Goal: Task Accomplishment & Management: Use online tool/utility

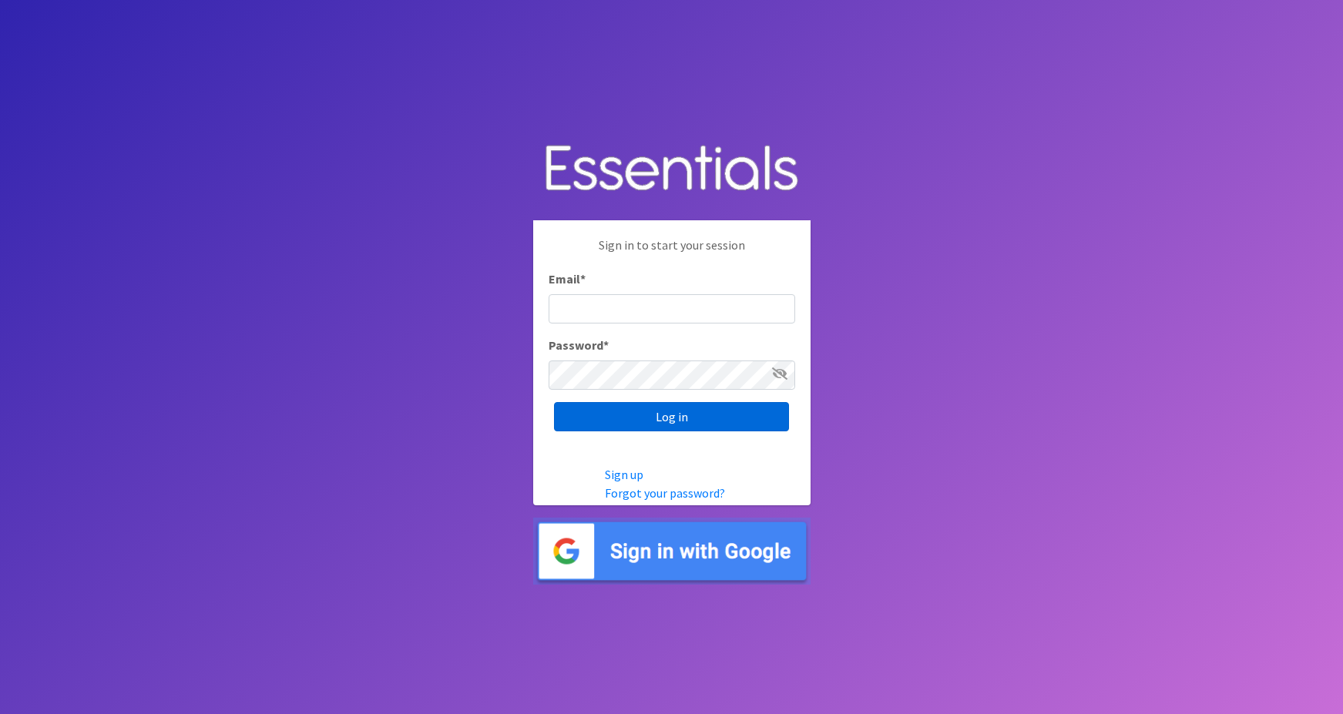
type input "[PERSON_NAME][EMAIL_ADDRESS][PERSON_NAME][DOMAIN_NAME]"
click at [579, 416] on input "Log in" at bounding box center [671, 416] width 235 height 29
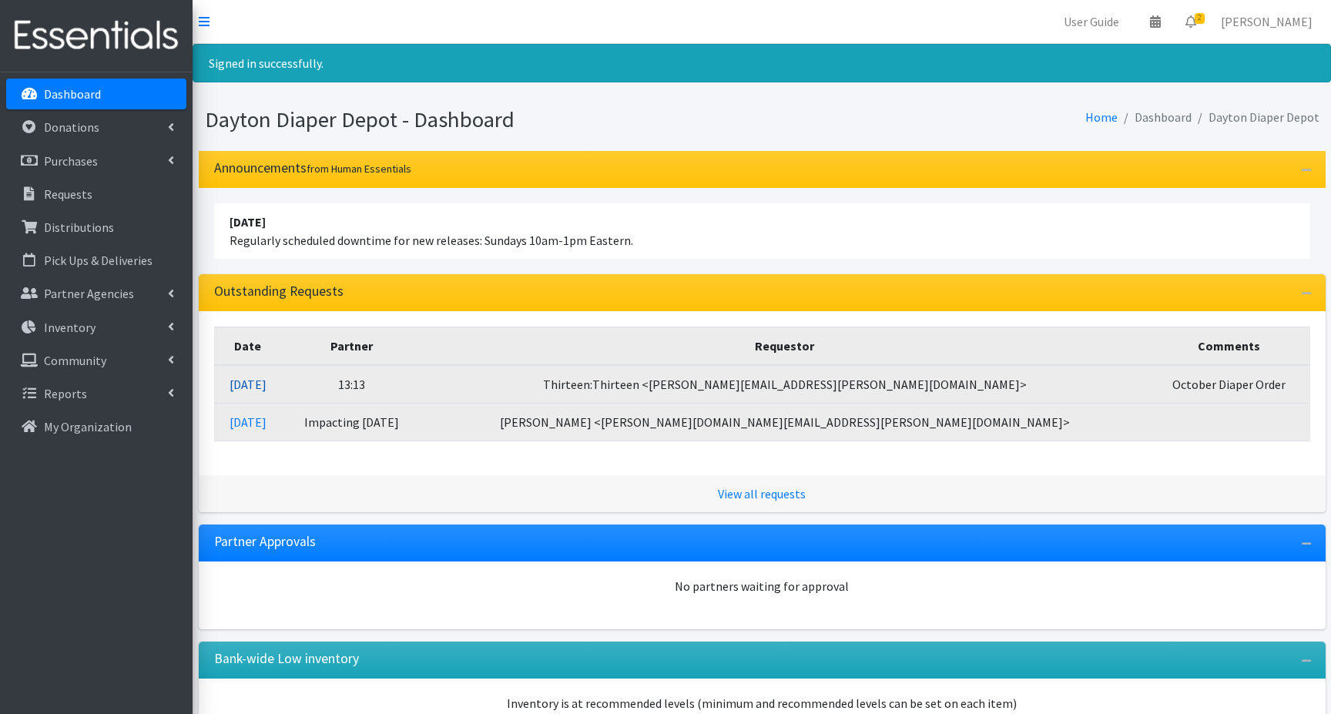
click at [267, 384] on link "10/09/2025" at bounding box center [248, 384] width 37 height 15
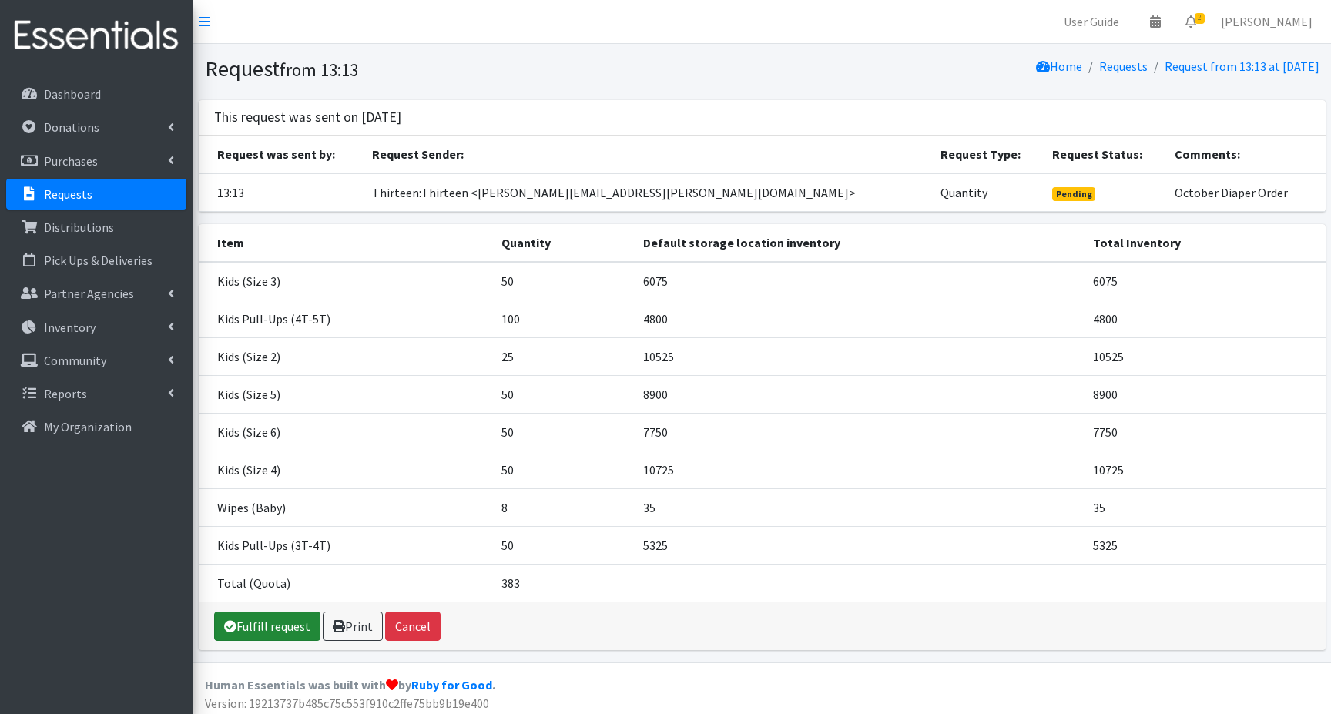
click at [270, 629] on link "Fulfill request" at bounding box center [267, 626] width 106 height 29
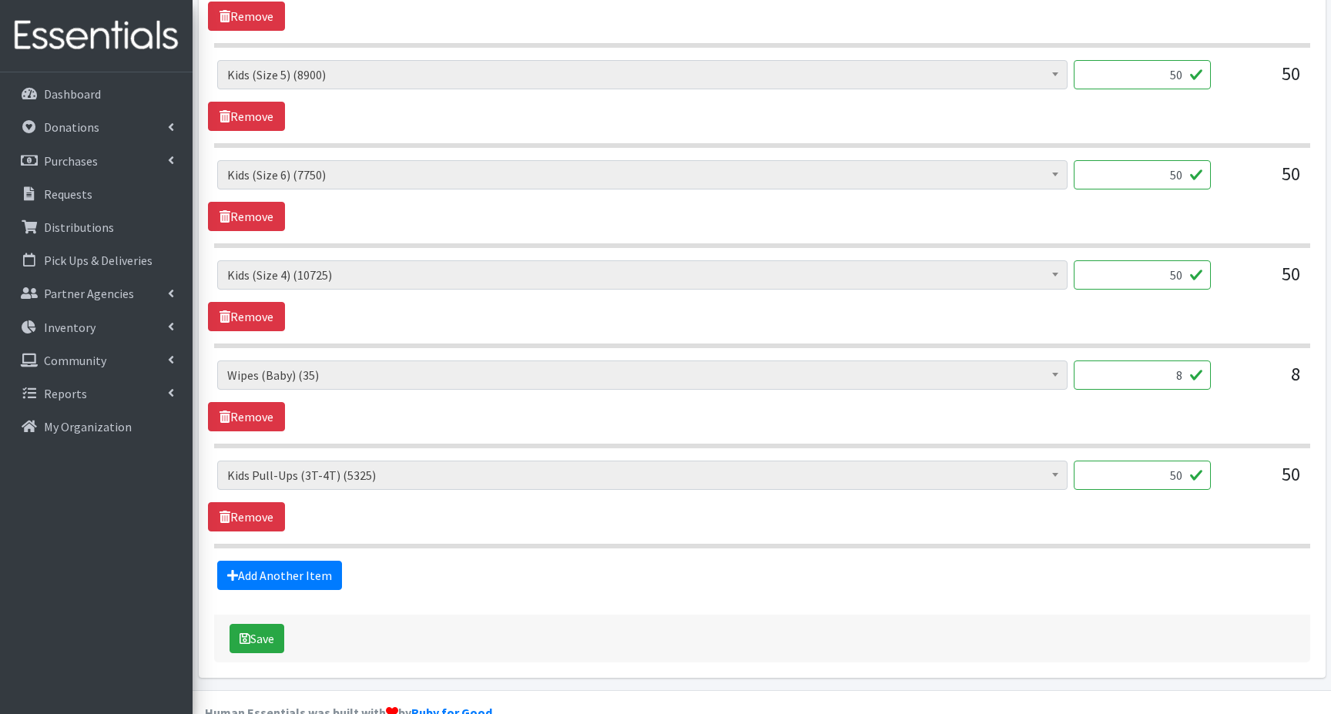
scroll to position [993, 0]
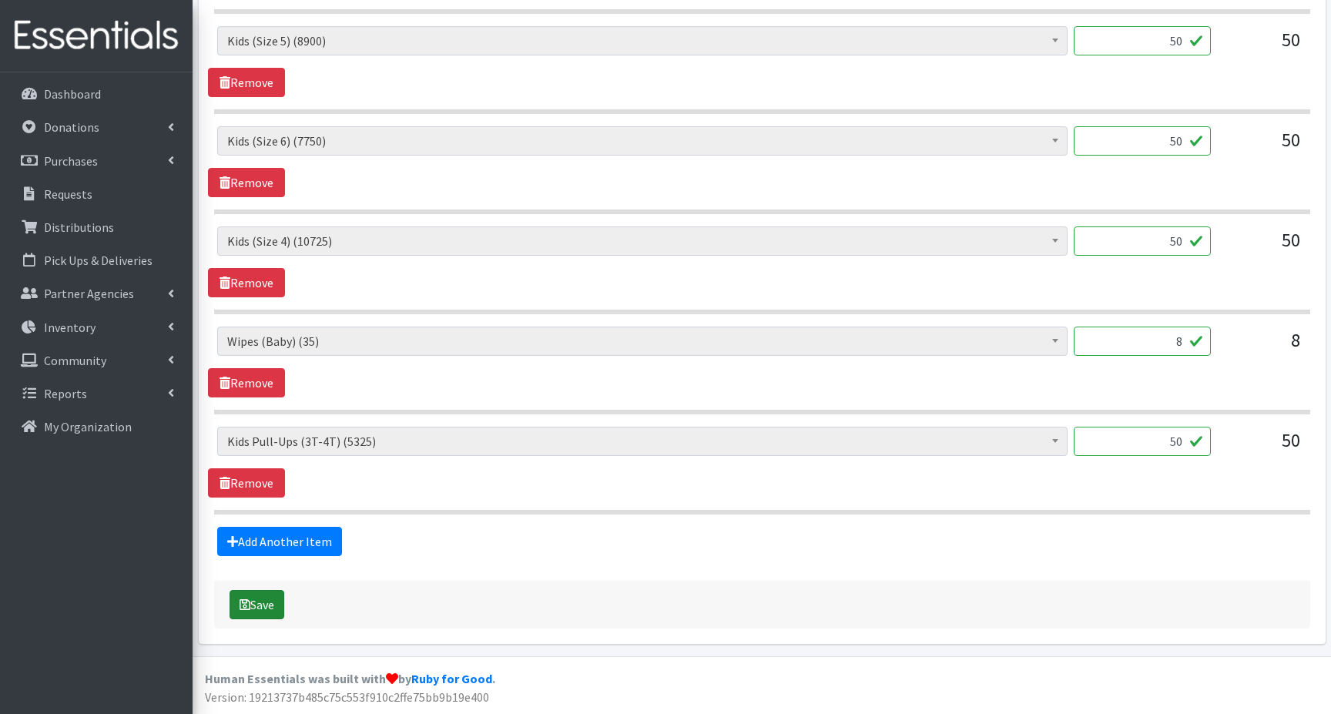
click at [258, 606] on button "Save" at bounding box center [257, 604] width 55 height 29
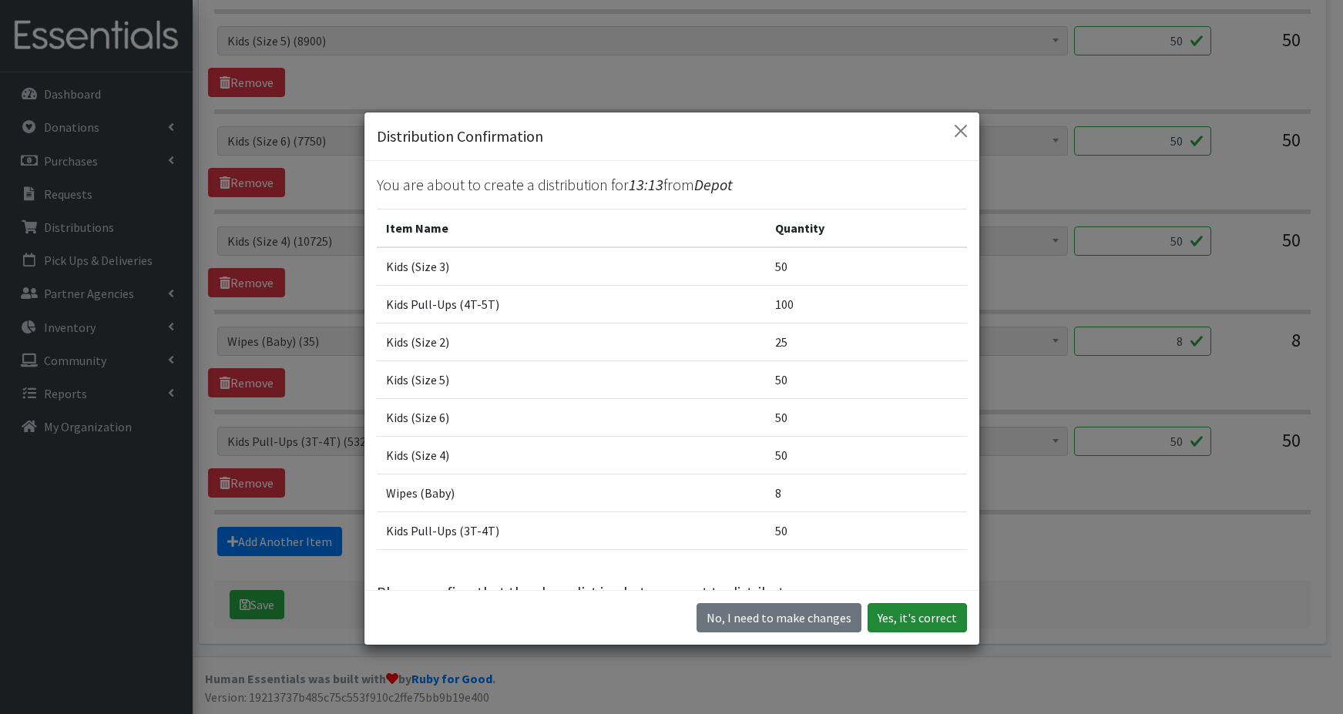
click at [882, 619] on button "Yes, it's correct" at bounding box center [917, 617] width 99 height 29
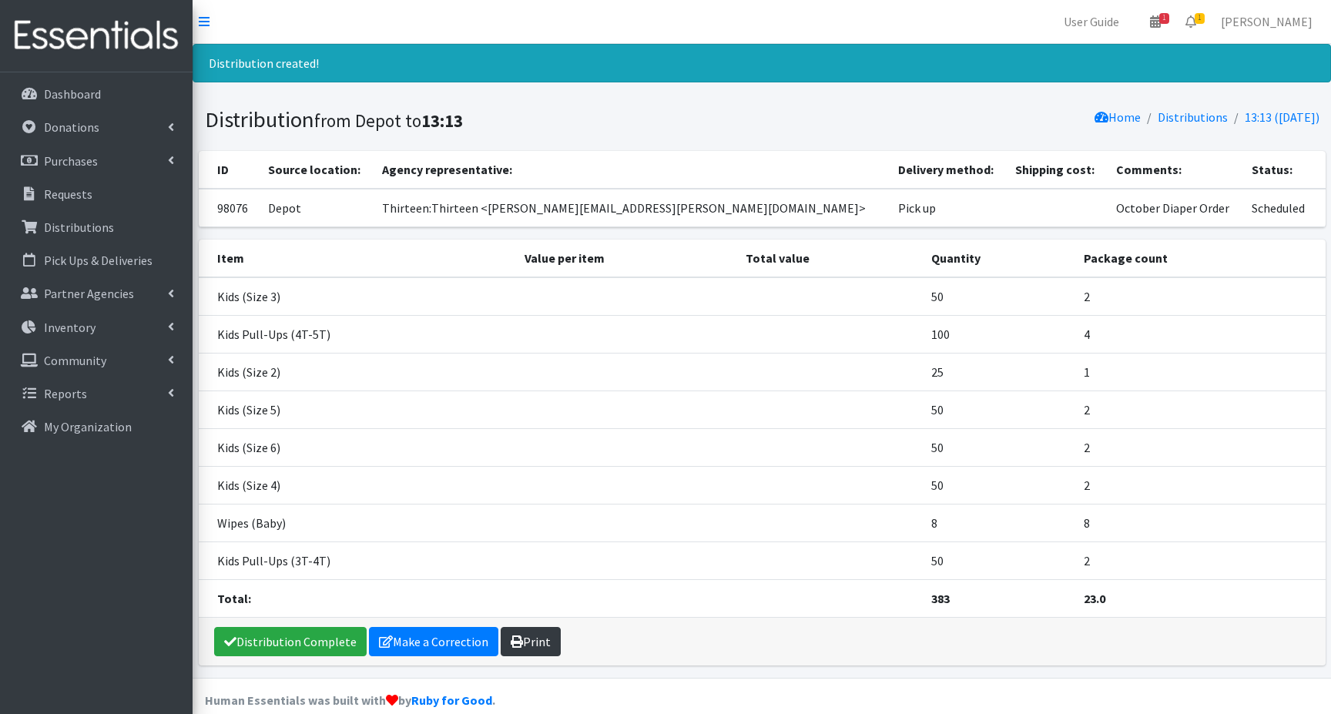
click at [519, 643] on link "Print" at bounding box center [531, 641] width 60 height 29
click at [95, 93] on p "Dashboard" at bounding box center [72, 93] width 57 height 15
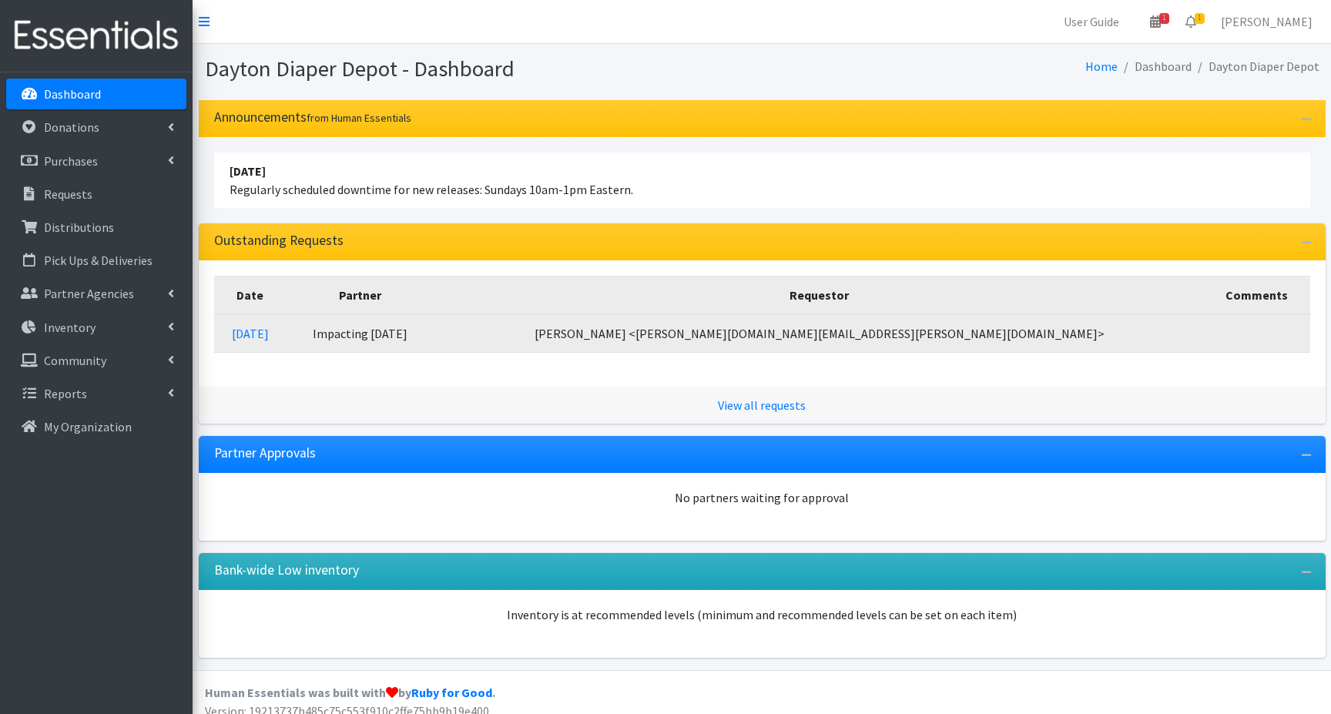
click at [287, 333] on td "10/09/2025" at bounding box center [250, 333] width 72 height 39
click at [269, 331] on link "10/09/2025" at bounding box center [250, 333] width 37 height 15
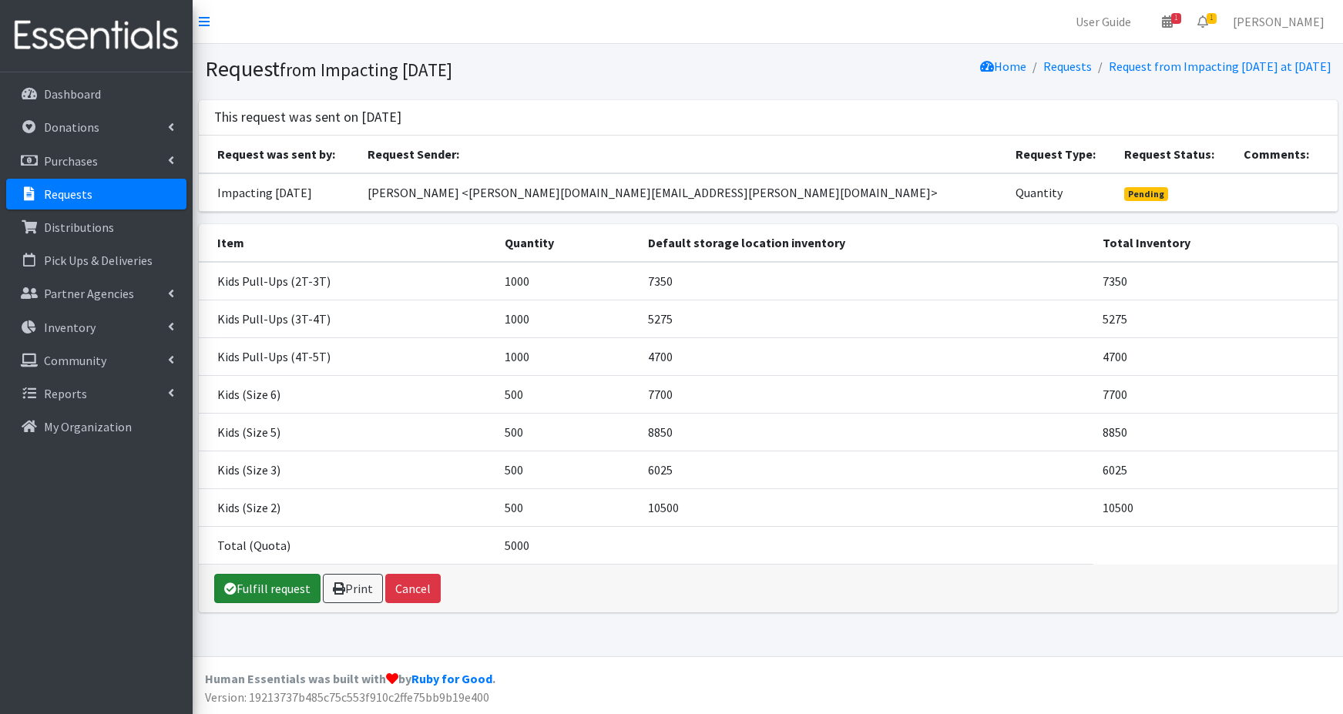
click at [260, 591] on link "Fulfill request" at bounding box center [267, 588] width 106 height 29
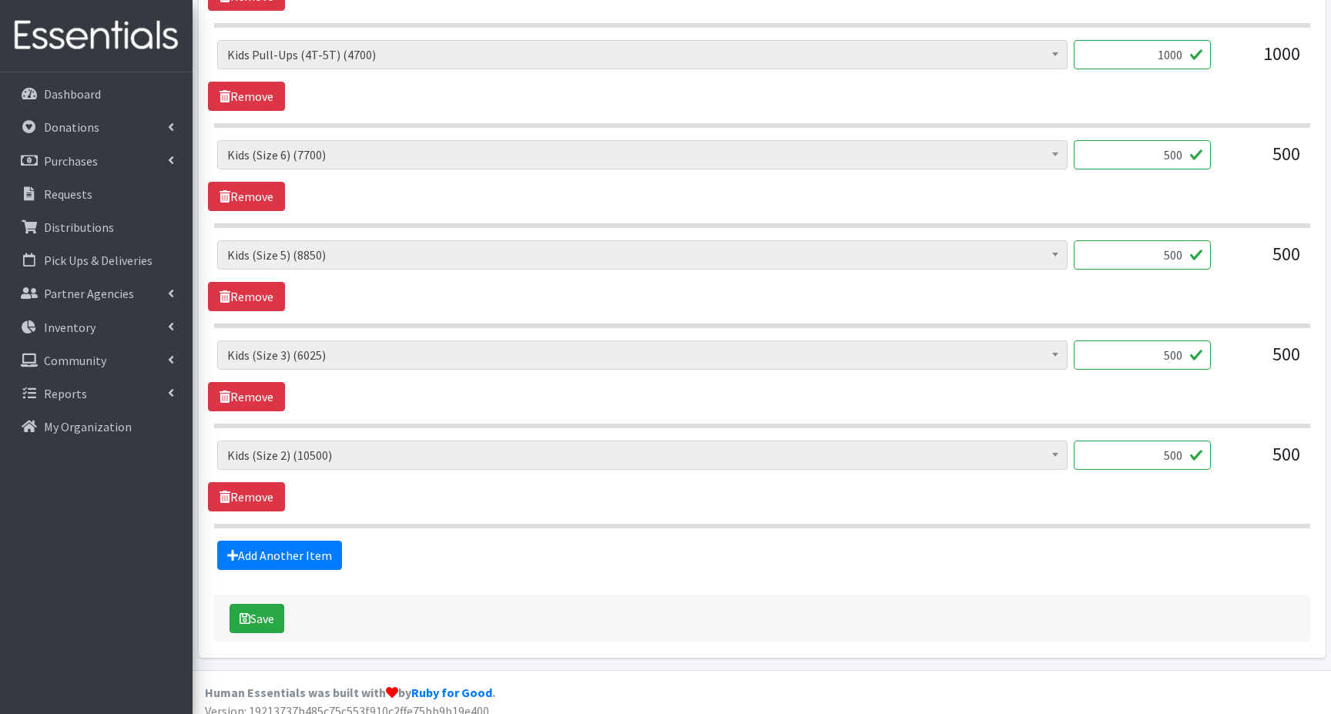
scroll to position [893, 0]
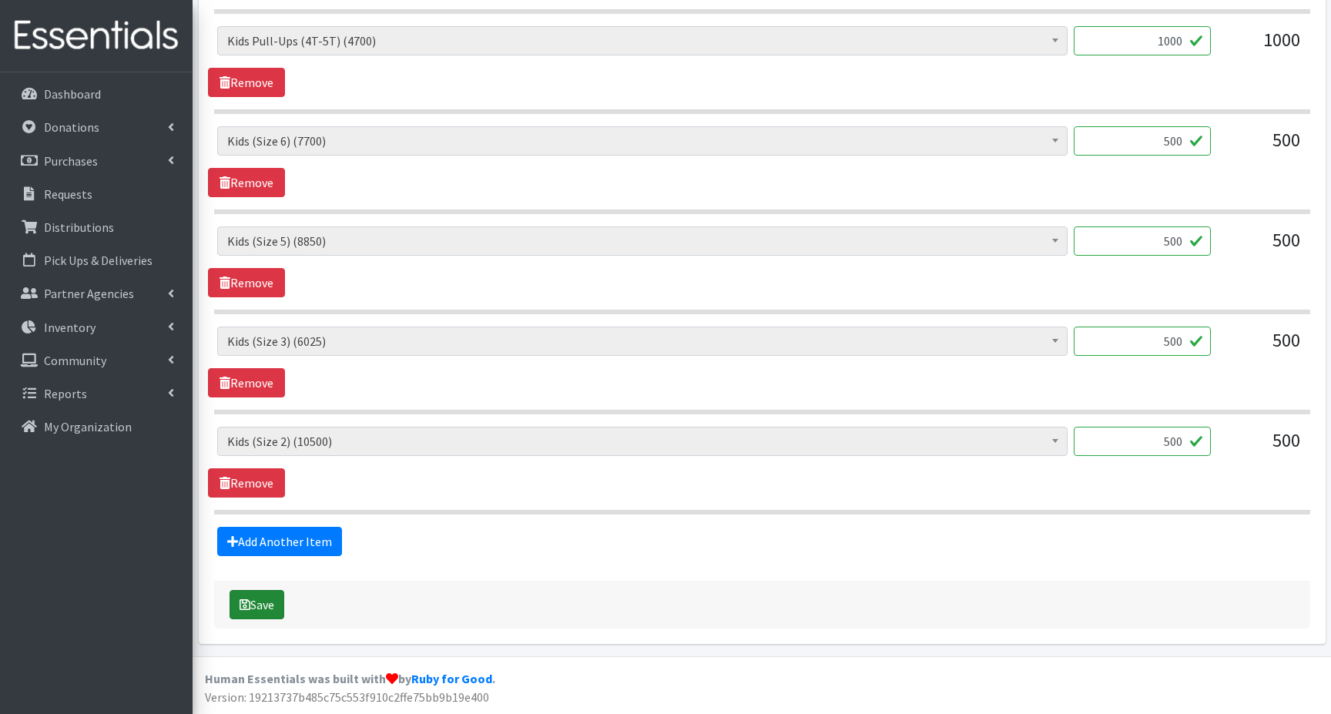
click at [257, 607] on button "Save" at bounding box center [257, 604] width 55 height 29
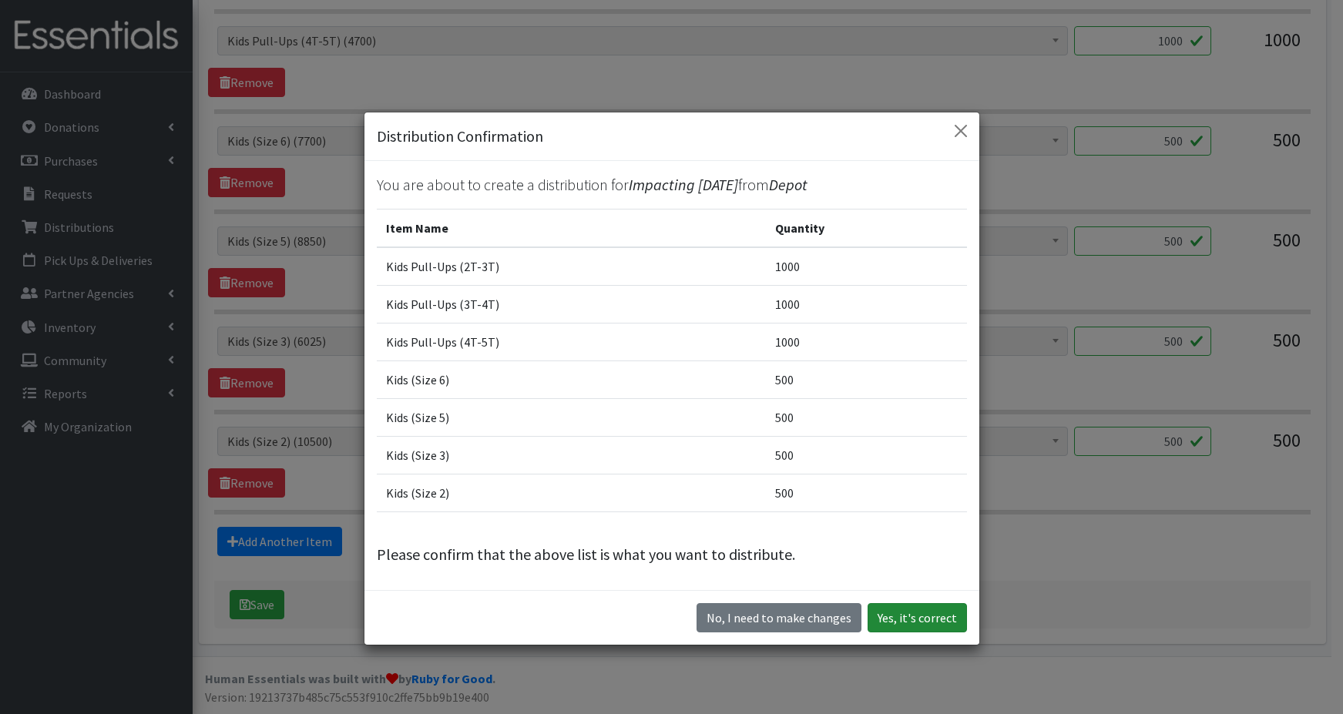
click at [918, 623] on button "Yes, it's correct" at bounding box center [917, 617] width 99 height 29
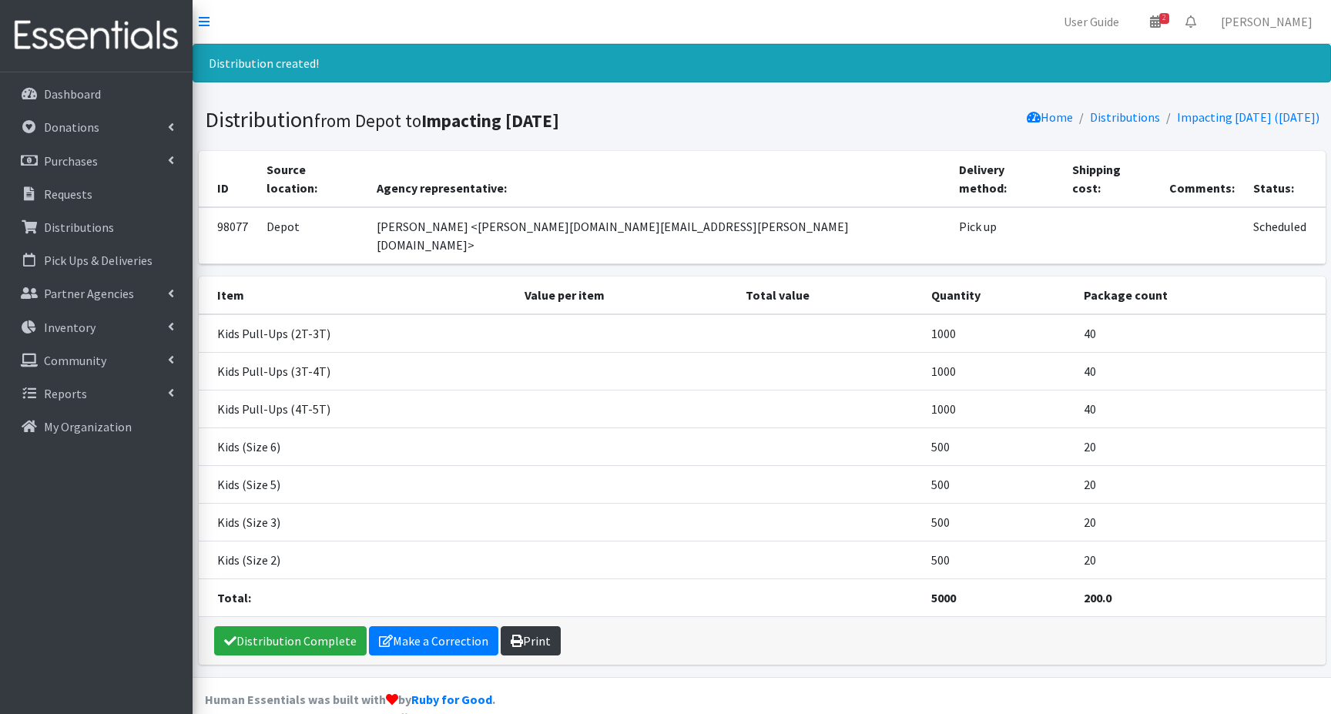
click at [535, 626] on link "Print" at bounding box center [531, 640] width 60 height 29
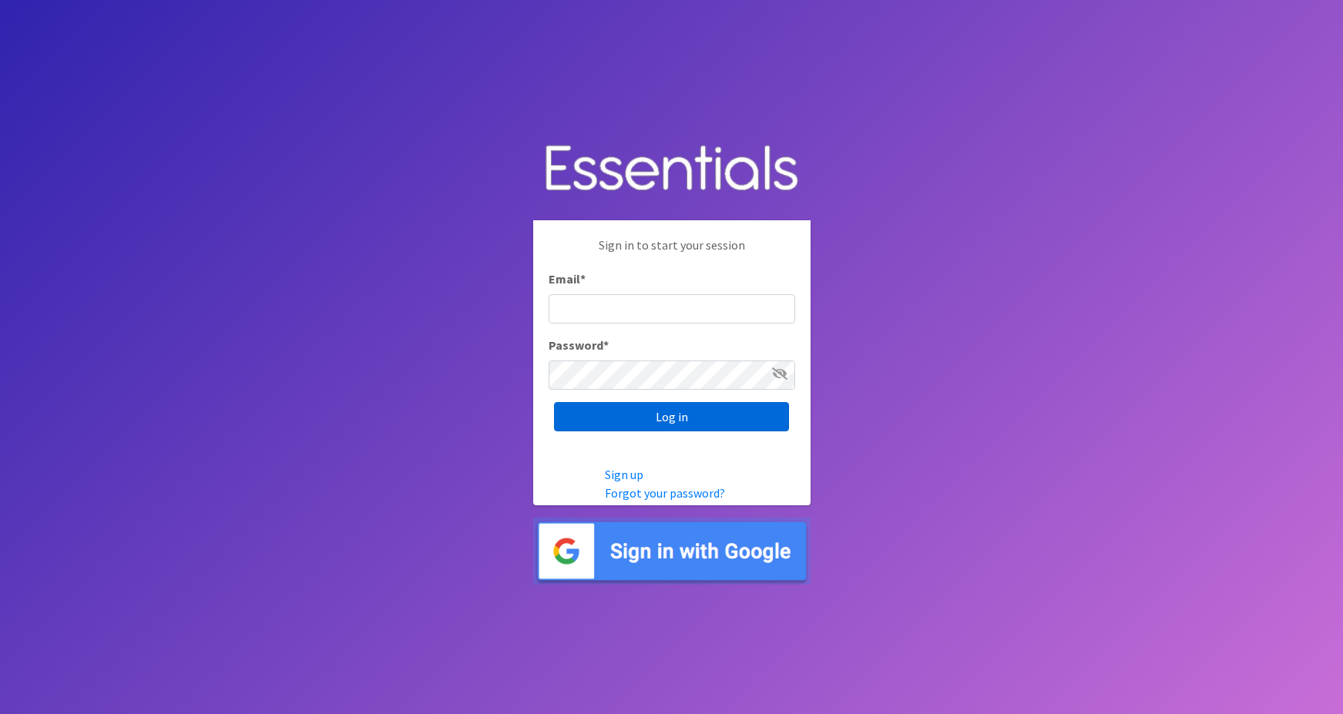
type input "[PERSON_NAME][EMAIL_ADDRESS][PERSON_NAME][DOMAIN_NAME]"
click at [602, 416] on input "Log in" at bounding box center [671, 416] width 235 height 29
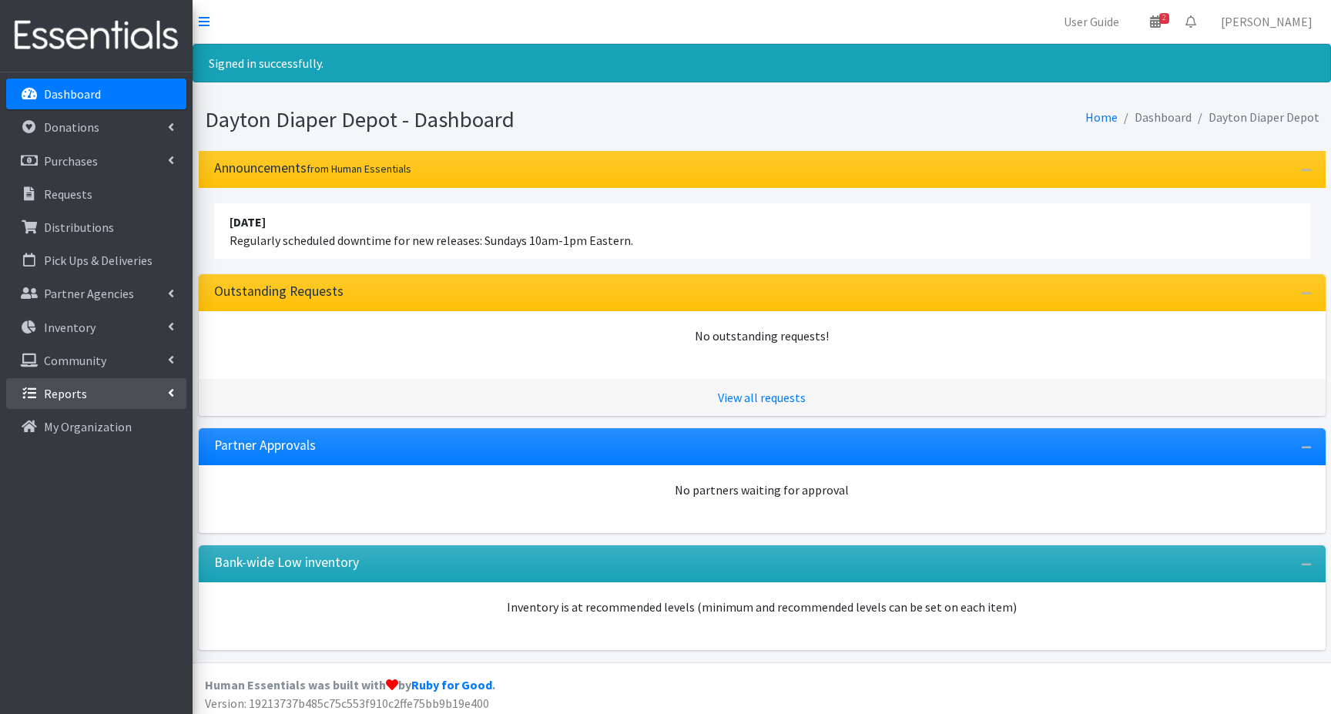
click at [75, 399] on p "Reports" at bounding box center [65, 393] width 43 height 15
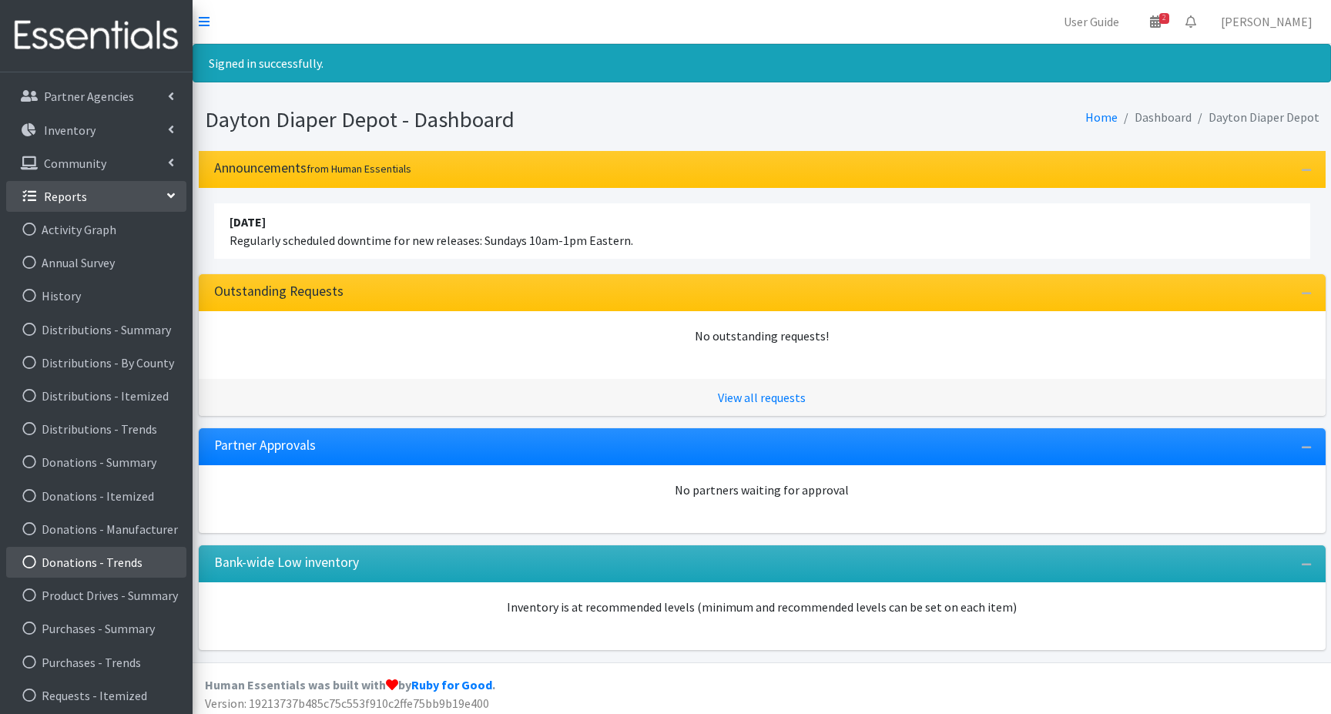
scroll to position [201, 0]
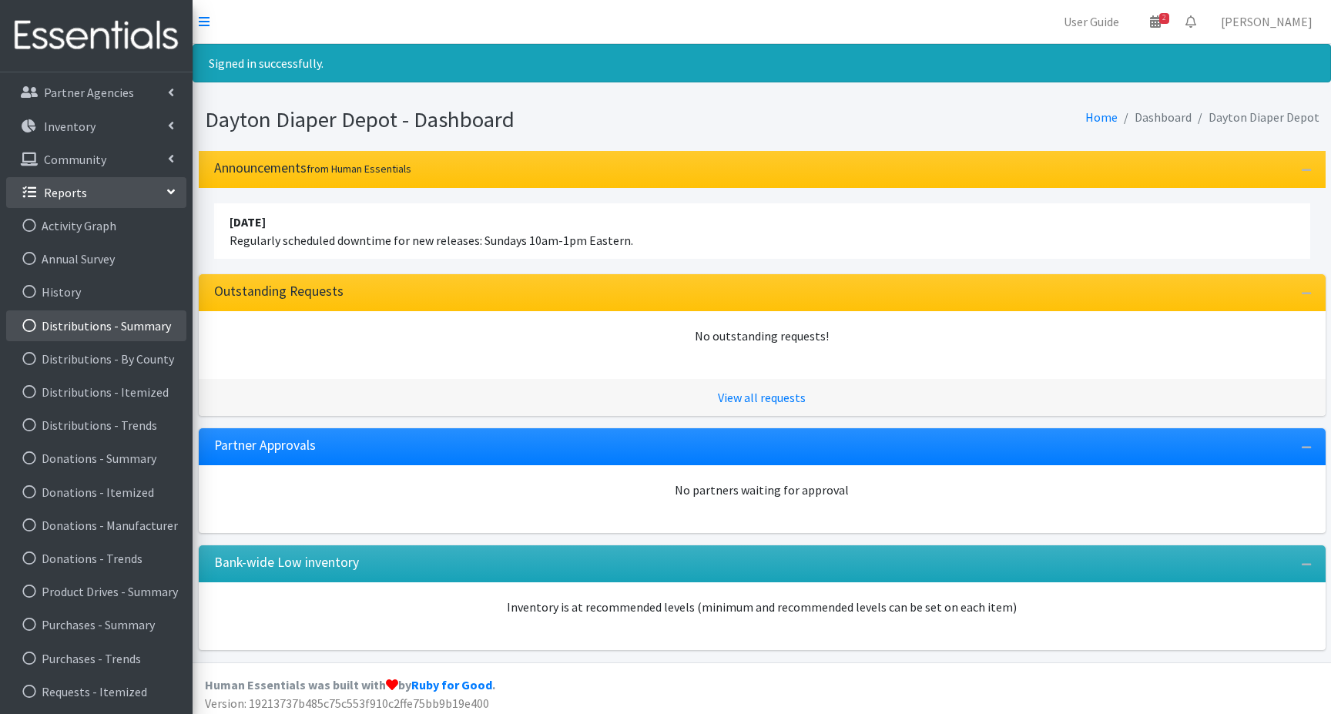
click at [86, 326] on link "Distributions - Summary" at bounding box center [96, 325] width 180 height 31
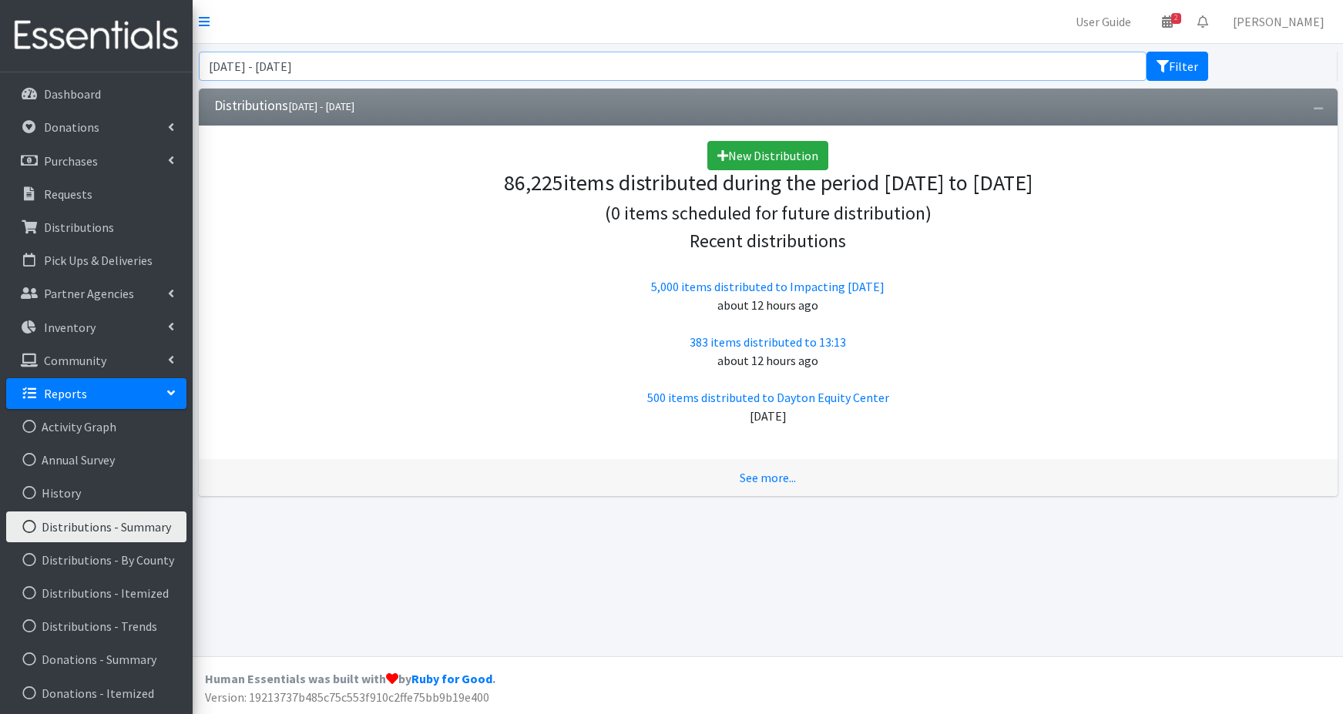
click at [423, 67] on input "[DATE] - [DATE]" at bounding box center [673, 66] width 948 height 29
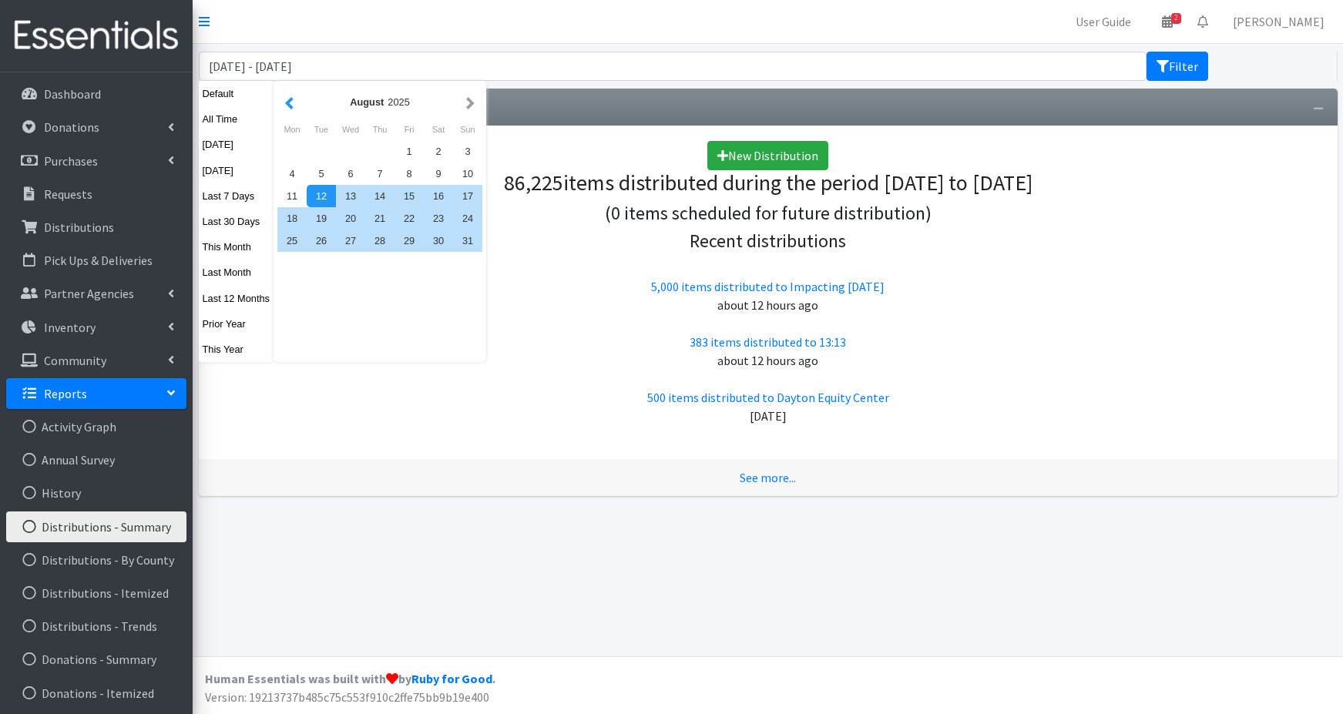
click at [293, 102] on button "button" at bounding box center [289, 101] width 16 height 19
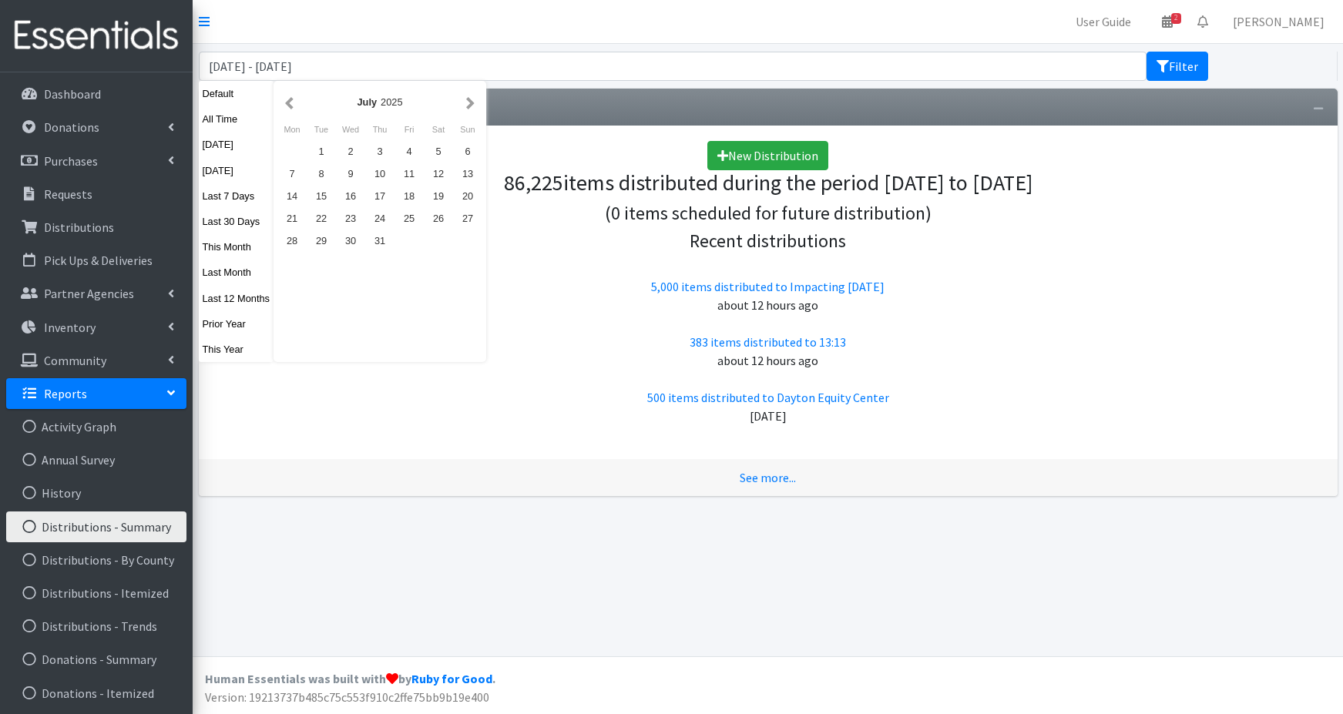
click at [293, 102] on button "button" at bounding box center [289, 101] width 16 height 19
click at [292, 102] on button "button" at bounding box center [289, 101] width 16 height 19
click at [290, 102] on button "button" at bounding box center [289, 101] width 16 height 19
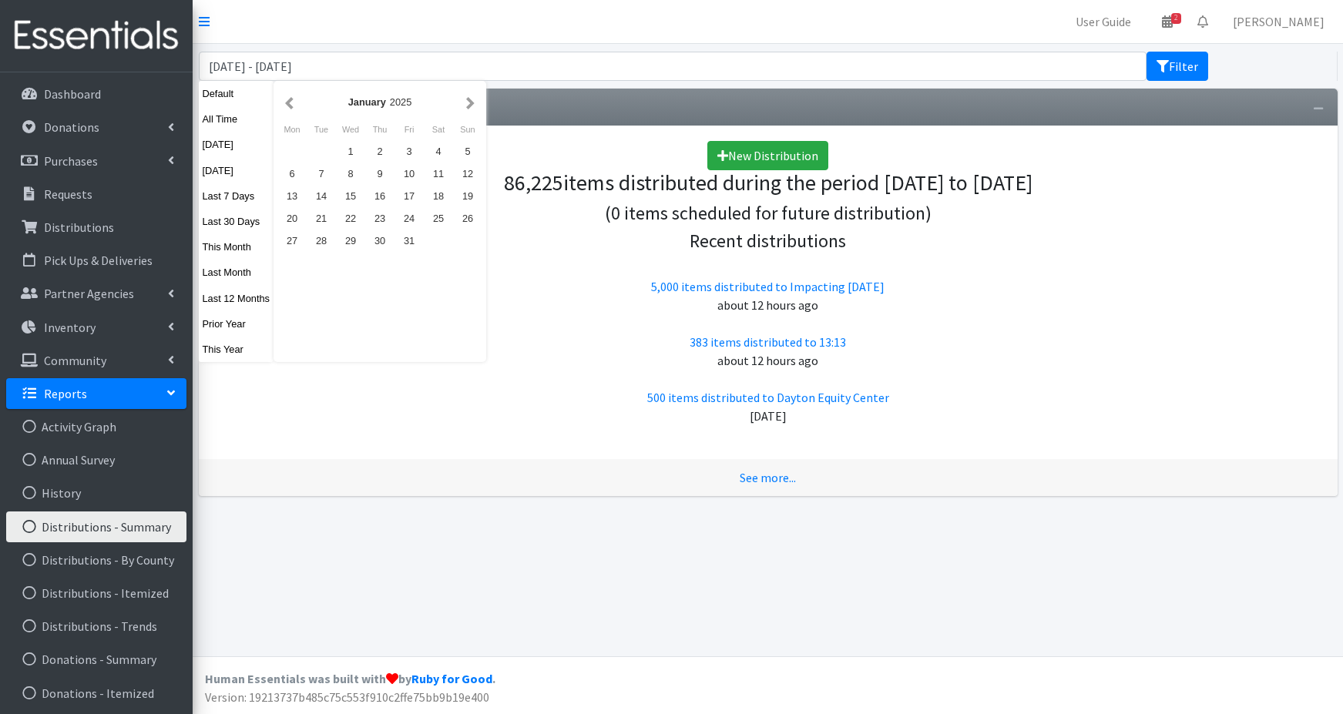
click at [290, 102] on button "button" at bounding box center [289, 101] width 16 height 19
click at [468, 99] on button "button" at bounding box center [470, 101] width 16 height 19
click at [356, 151] on div "1" at bounding box center [350, 151] width 29 height 22
click at [468, 103] on button "button" at bounding box center [470, 101] width 16 height 19
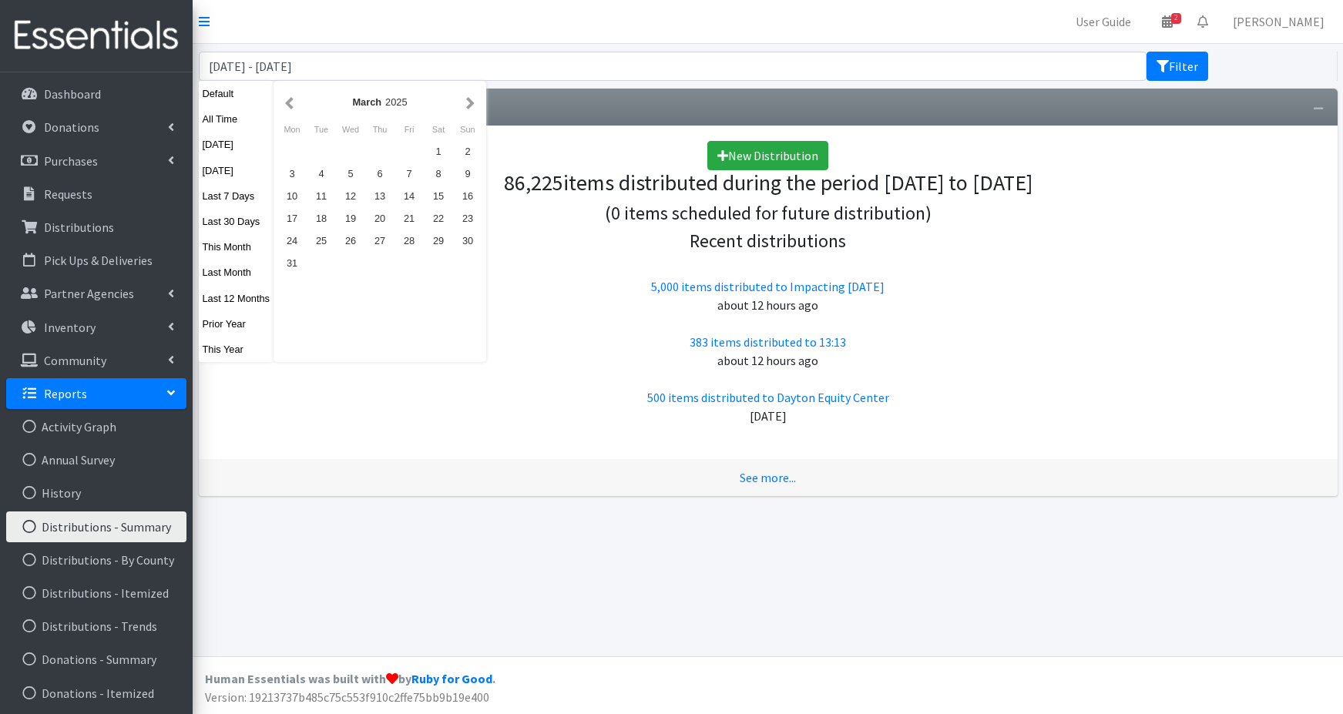
click at [468, 103] on button "button" at bounding box center [470, 101] width 16 height 19
click at [467, 103] on button "button" at bounding box center [470, 101] width 16 height 19
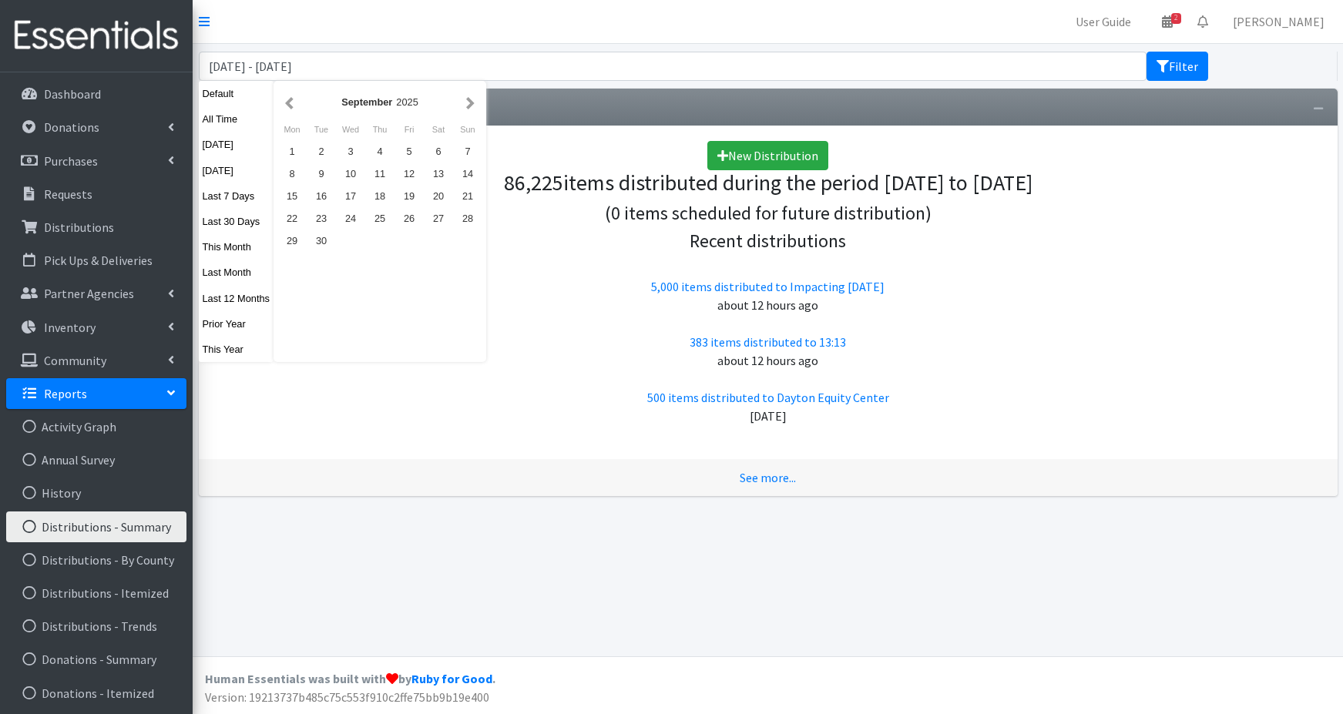
click at [465, 103] on button "button" at bounding box center [470, 101] width 16 height 19
click at [462, 170] on div "12" at bounding box center [467, 174] width 29 height 22
type input "[DATE] - [DATE]"
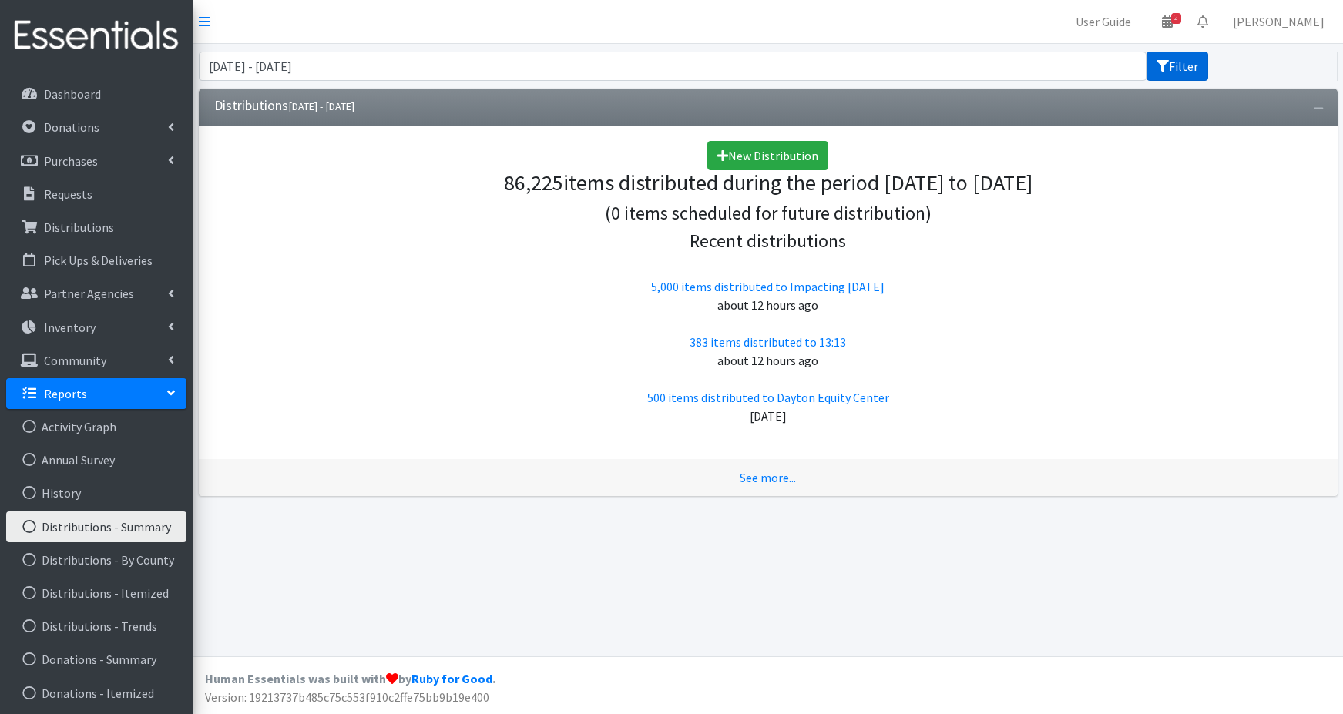
click at [1172, 69] on button "Filter" at bounding box center [1177, 66] width 62 height 29
